Goal: Navigation & Orientation: Find specific page/section

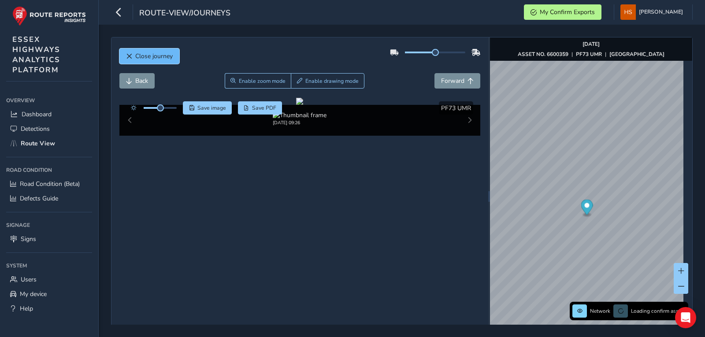
click at [167, 56] on span "Close journey" at bounding box center [153, 56] width 37 height 8
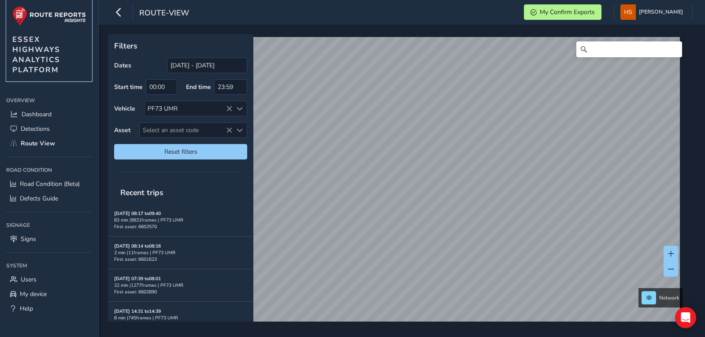
click at [61, 13] on img at bounding box center [49, 16] width 74 height 20
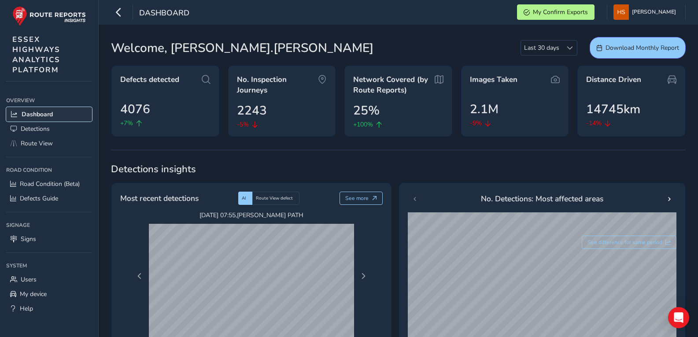
click at [39, 109] on link "Dashboard" at bounding box center [49, 114] width 86 height 15
click at [13, 124] on link "Detections" at bounding box center [49, 129] width 86 height 15
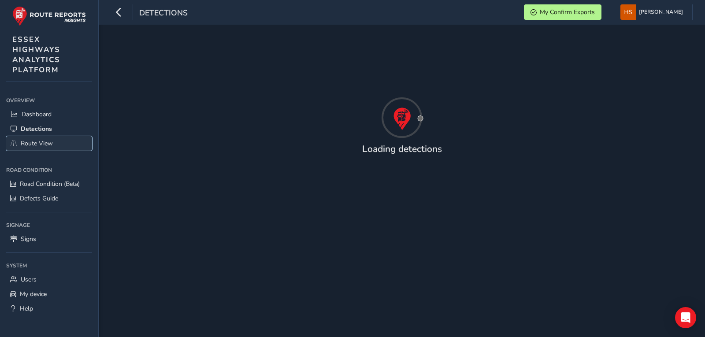
click at [44, 144] on span "Route View" at bounding box center [37, 143] width 32 height 8
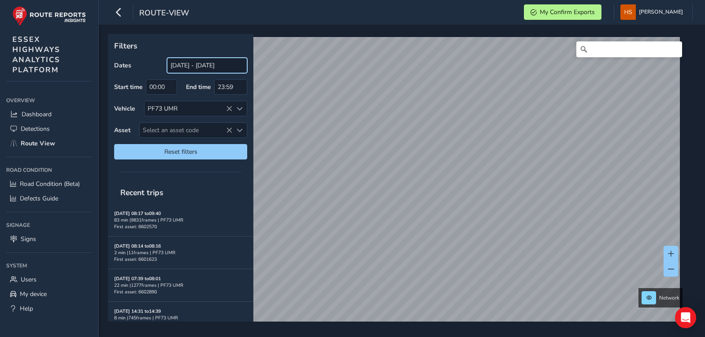
click at [203, 72] on input "[DATE] - [DATE]" at bounding box center [207, 65] width 80 height 15
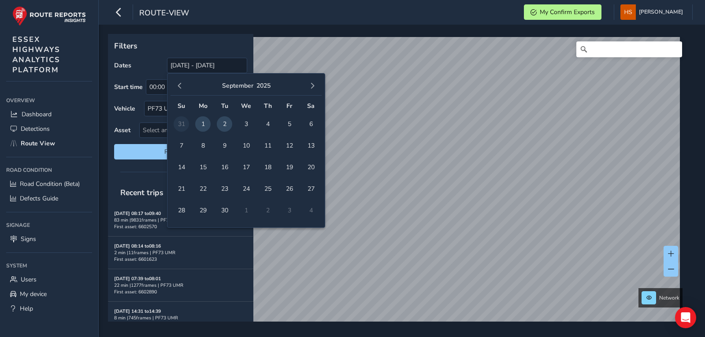
click at [222, 121] on span "2" at bounding box center [224, 123] width 15 height 15
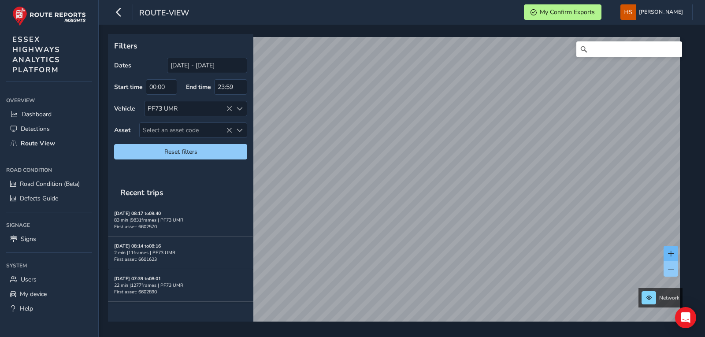
click at [583, 254] on span at bounding box center [671, 254] width 6 height 6
click at [219, 61] on input "[DATE] - [DATE]" at bounding box center [207, 65] width 80 height 15
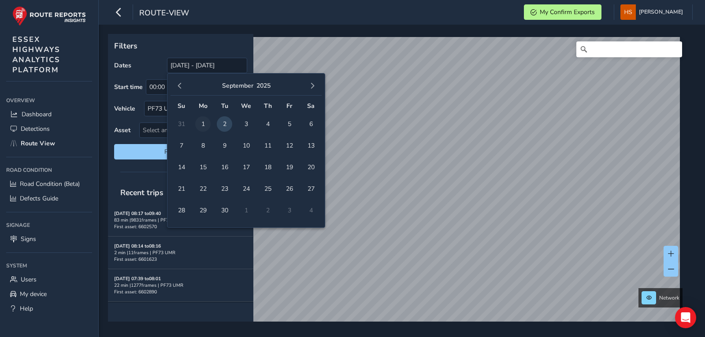
click at [202, 128] on span "1" at bounding box center [202, 123] width 15 height 15
click at [221, 130] on span "2" at bounding box center [224, 123] width 15 height 15
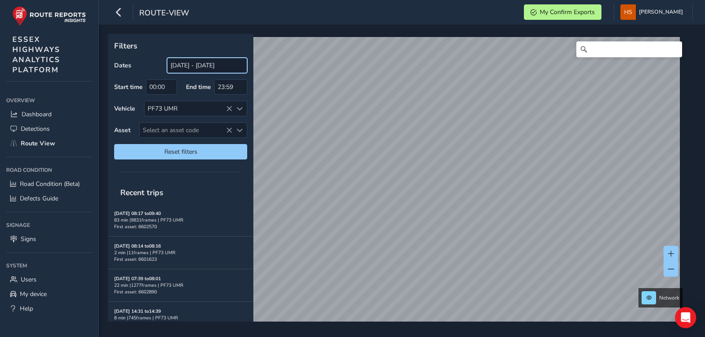
click at [210, 67] on input "[DATE] - [DATE]" at bounding box center [207, 65] width 80 height 15
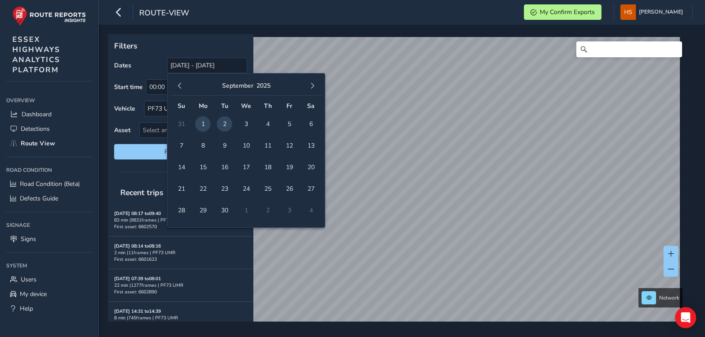
click at [223, 121] on span "2" at bounding box center [224, 123] width 15 height 15
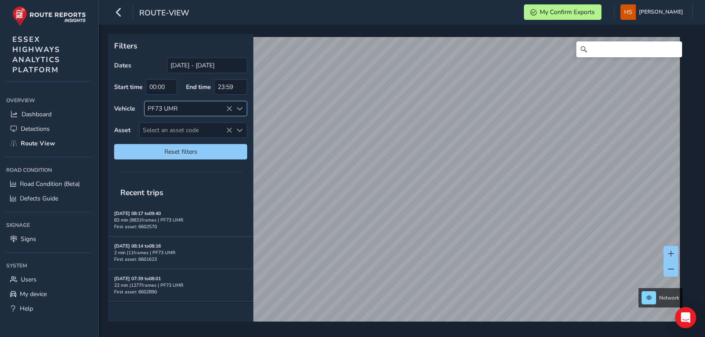
click at [190, 111] on div "PF73 UMR" at bounding box center [188, 108] width 88 height 15
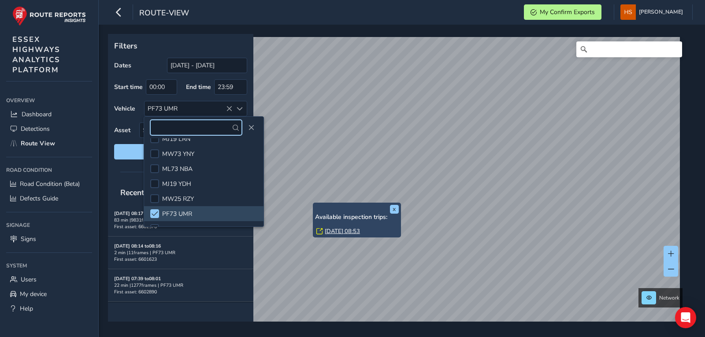
scroll to position [127, 0]
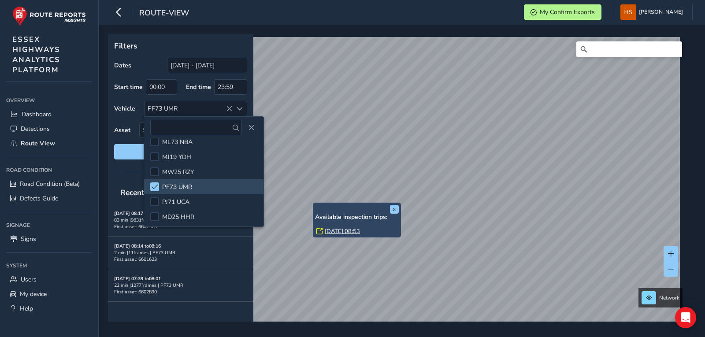
click at [111, 116] on div "Filters Dates [DATE] - [DATE] Start time 00:00 End time 23:59 Vehicle PF73 UMR …" at bounding box center [180, 100] width 145 height 132
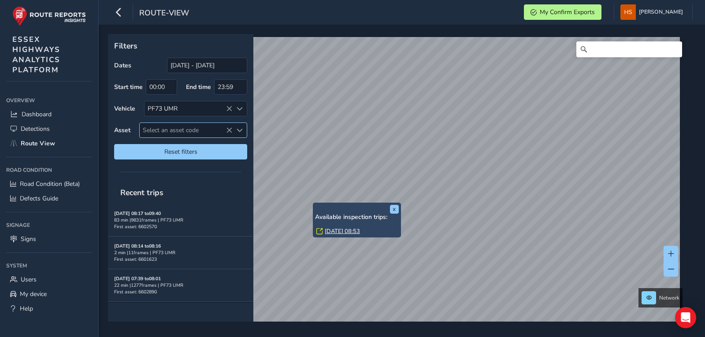
click at [199, 129] on span "Select an asset code" at bounding box center [186, 130] width 93 height 15
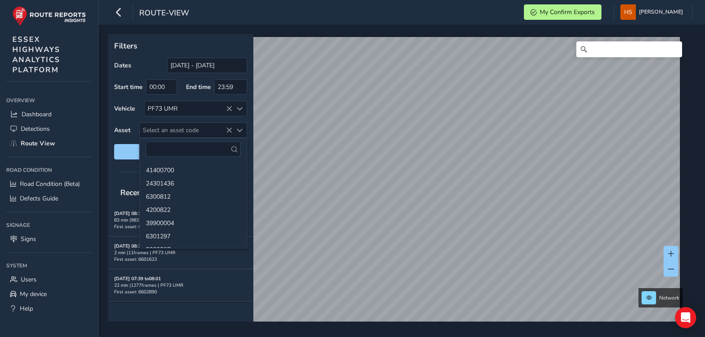
click at [113, 135] on div "Filters Dates [DATE] - [DATE] Start time 00:00 End time 23:59 Vehicle PF73 UMR …" at bounding box center [180, 100] width 145 height 132
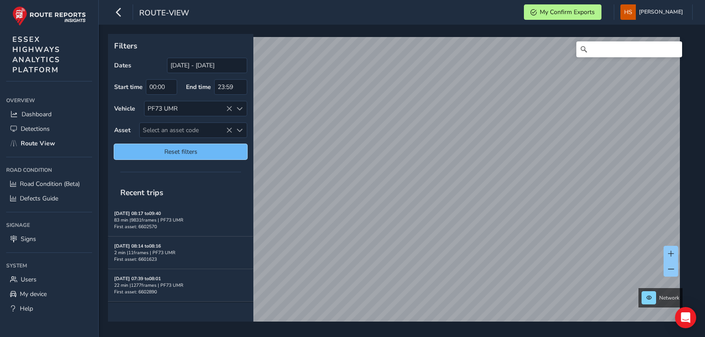
click at [128, 158] on button "Reset filters" at bounding box center [180, 151] width 133 height 15
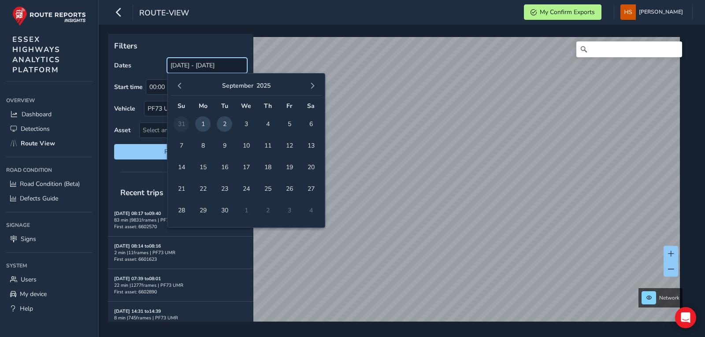
click at [200, 67] on input "[DATE] - [DATE]" at bounding box center [207, 65] width 80 height 15
click at [227, 124] on span "2" at bounding box center [224, 123] width 15 height 15
type input "[DATE] - [DATE]"
